Goal: Find specific page/section: Find specific page/section

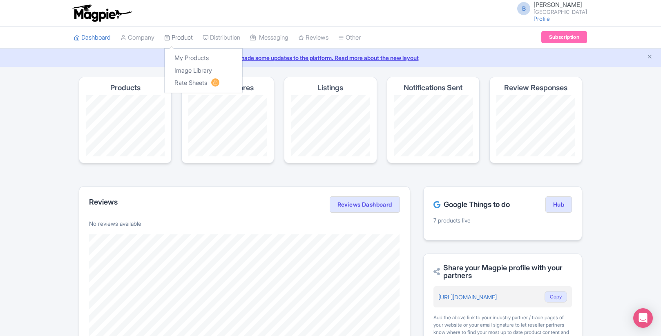
click at [185, 41] on link "Product" at bounding box center [178, 38] width 29 height 22
